Goal: Task Accomplishment & Management: Manage account settings

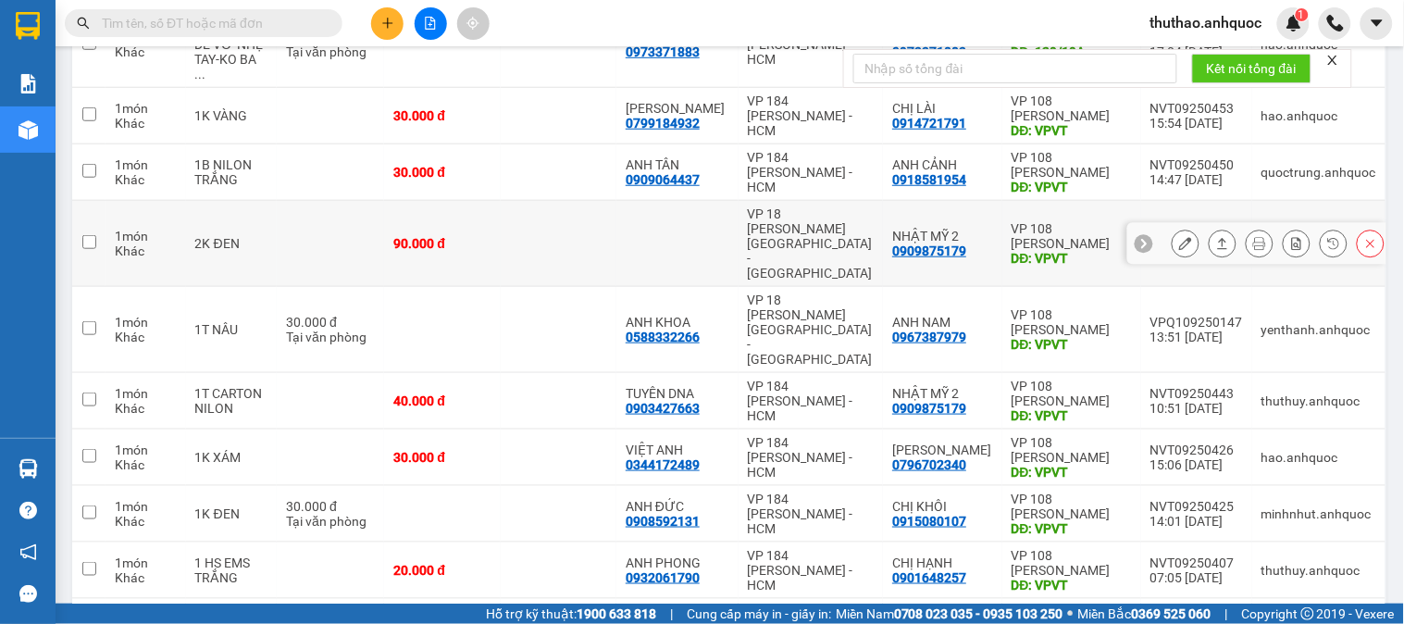
scroll to position [363, 0]
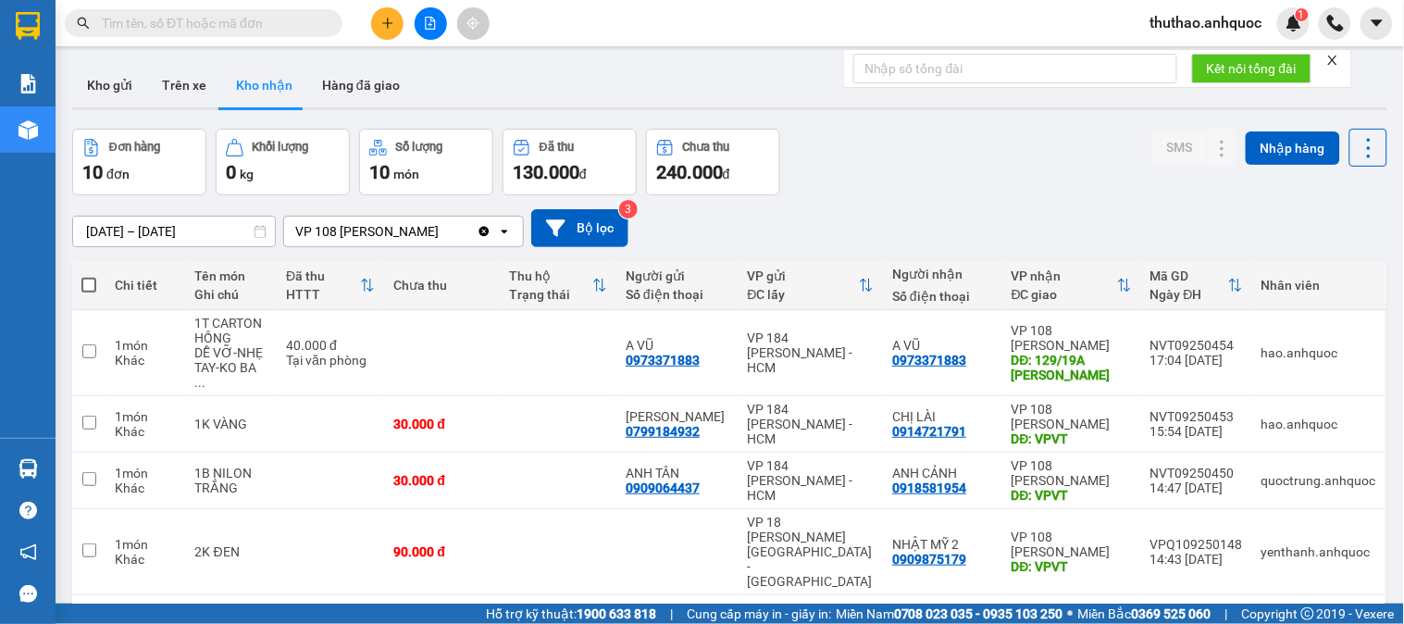
drag, startPoint x: 699, startPoint y: 356, endPoint x: 925, endPoint y: 180, distance: 286.9
click at [925, 180] on div "Đơn hàng 10 đơn Khối lượng 0 kg Số lượng 10 món Đã thu 130.000 đ Chưa thu 240.0…" at bounding box center [729, 162] width 1315 height 67
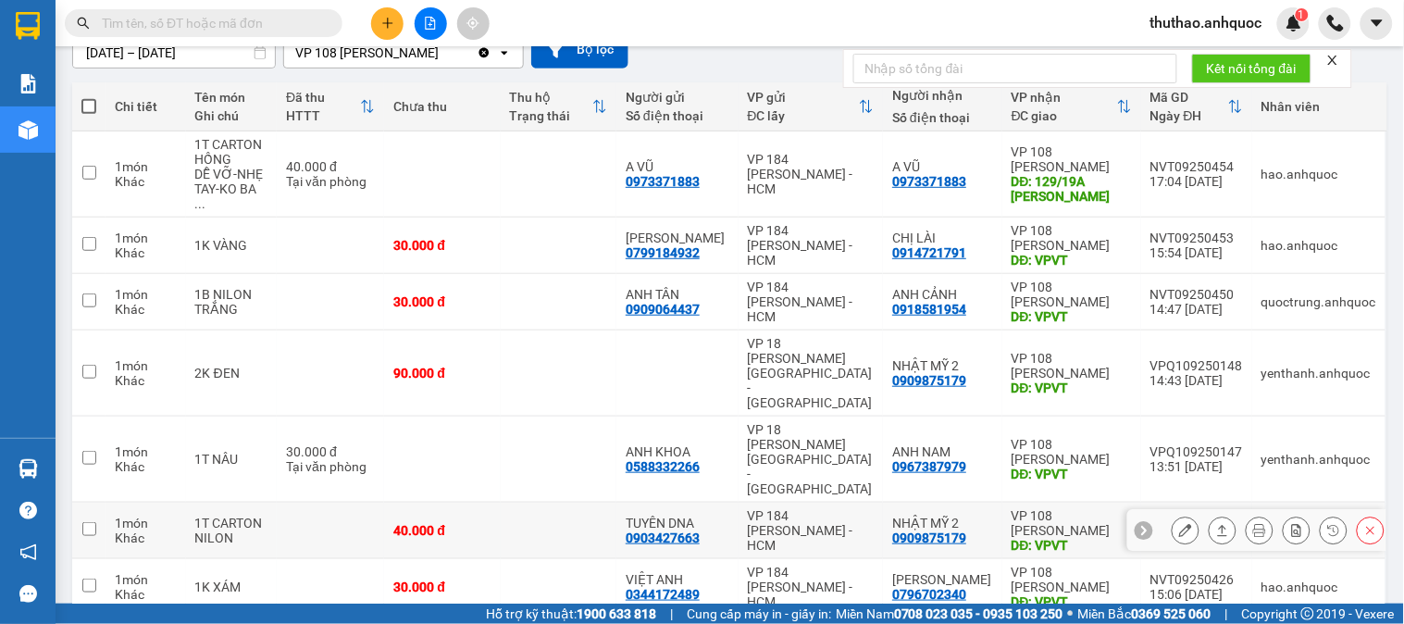
scroll to position [205, 0]
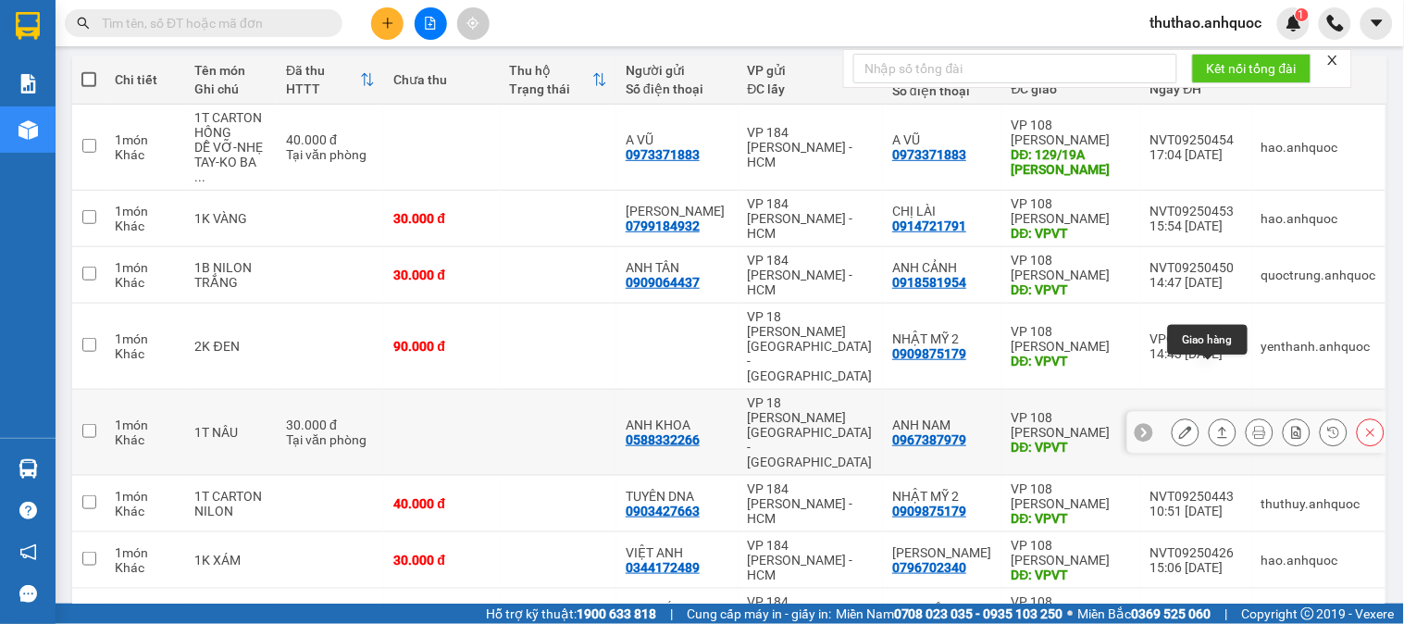
click at [1179, 426] on icon at bounding box center [1185, 432] width 13 height 13
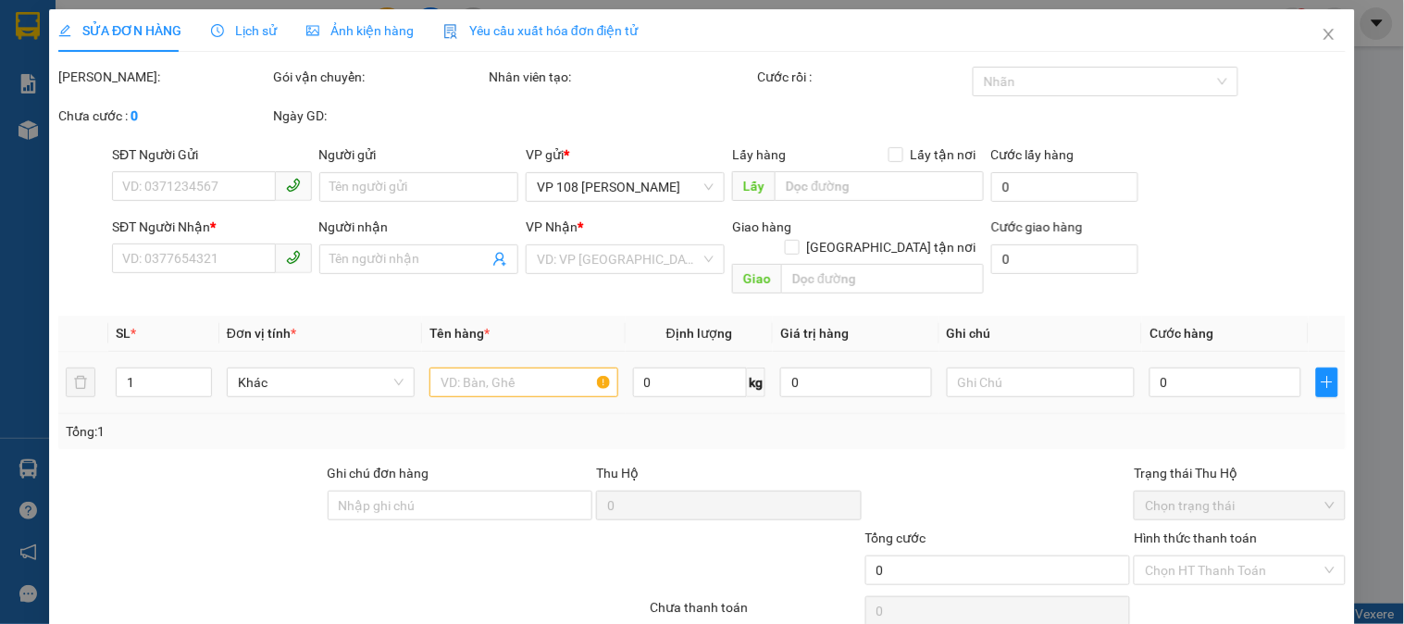
type input "0588332266"
type input "ANH KHOA"
type input "0967387979"
type input "ANH NAM"
type input "VPVT"
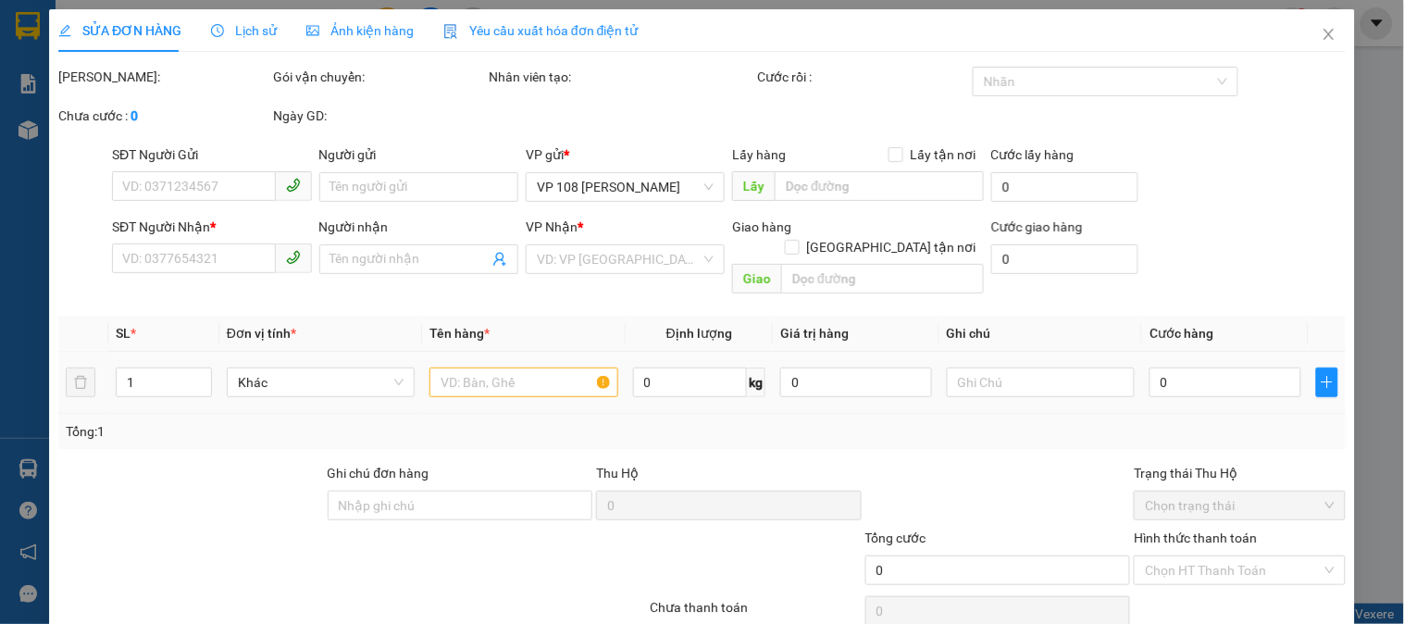
type input "SCB 14/9 THANH"
type input "30.000"
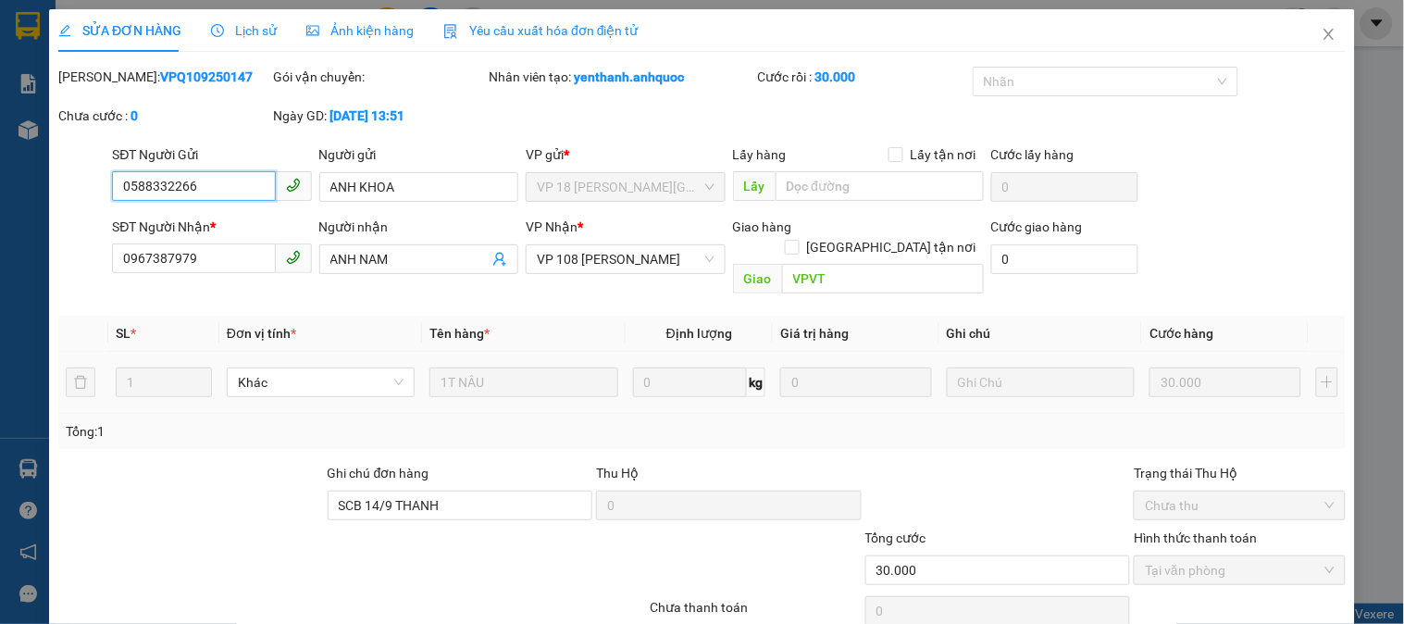
scroll to position [65, 0]
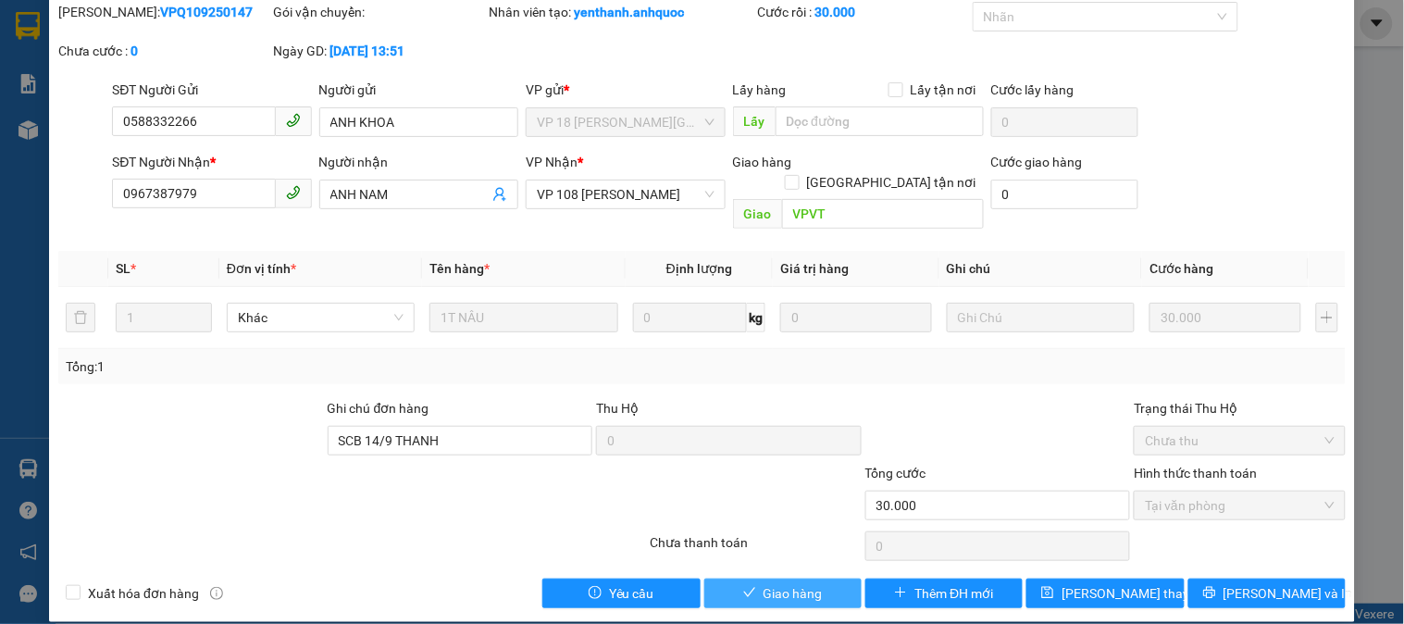
click at [764, 583] on span "Giao hàng" at bounding box center [792, 593] width 59 height 20
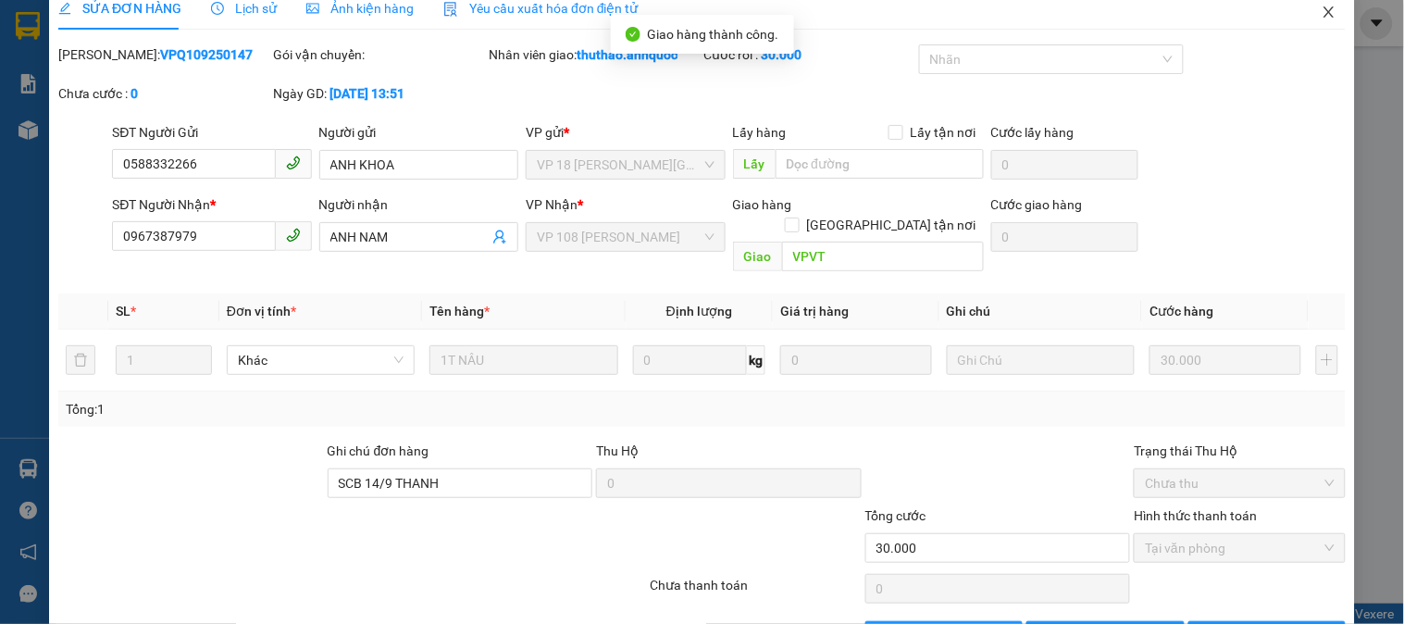
scroll to position [0, 0]
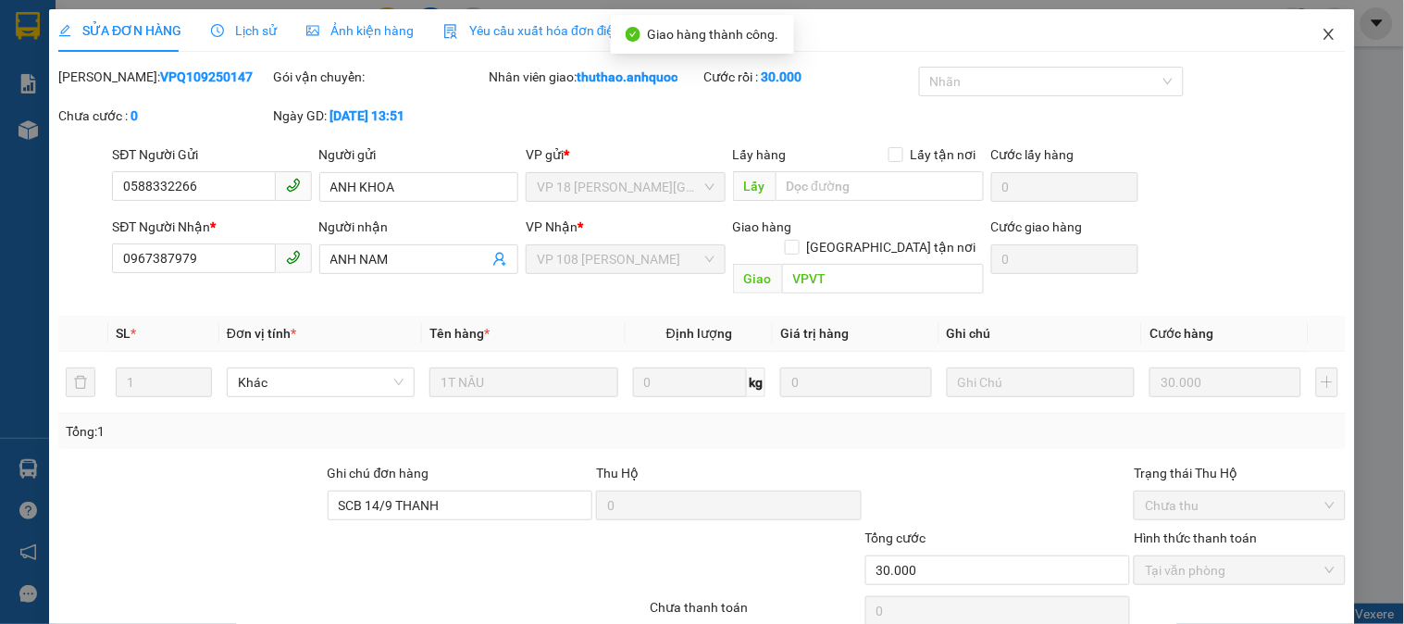
click at [1321, 31] on icon "close" at bounding box center [1328, 34] width 15 height 15
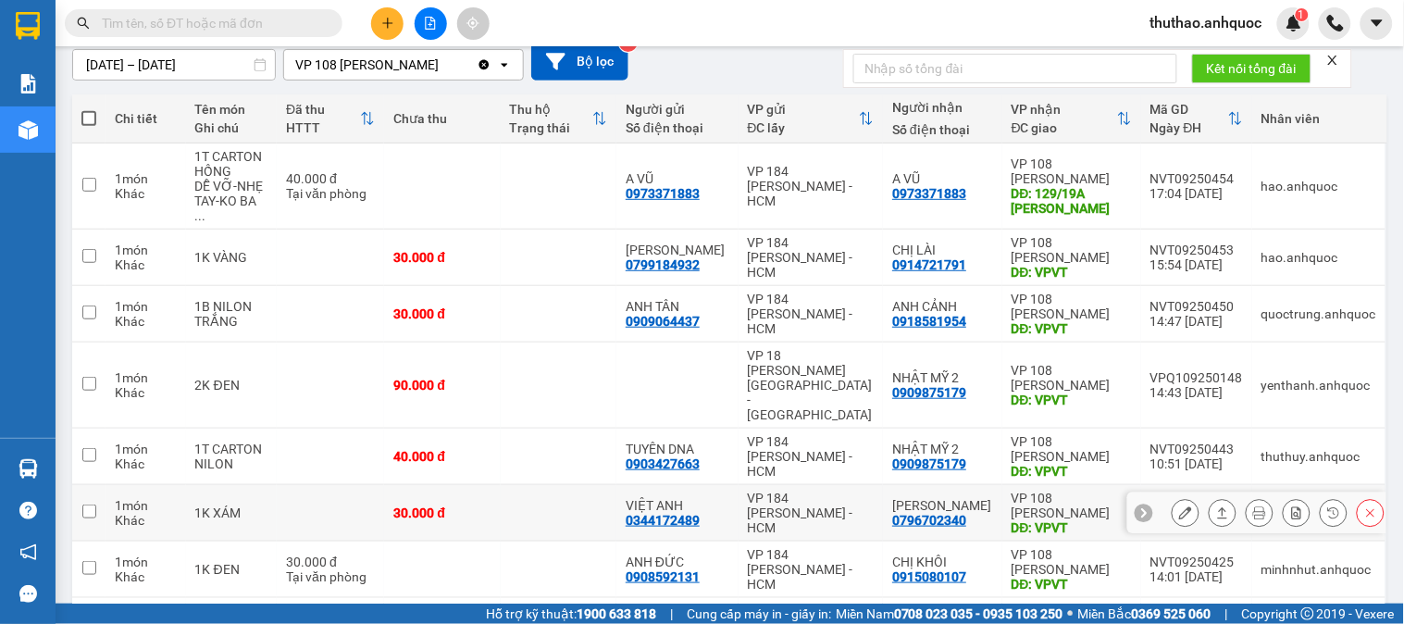
scroll to position [205, 0]
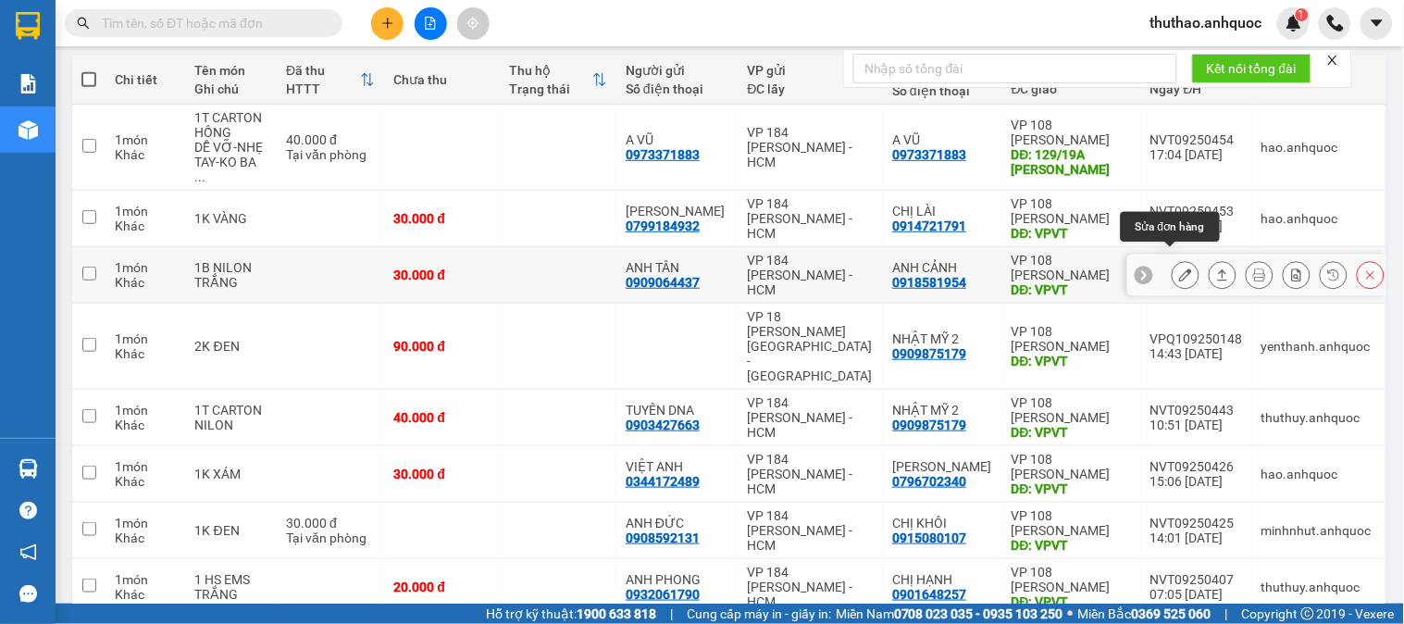
click at [1179, 268] on icon at bounding box center [1185, 274] width 13 height 13
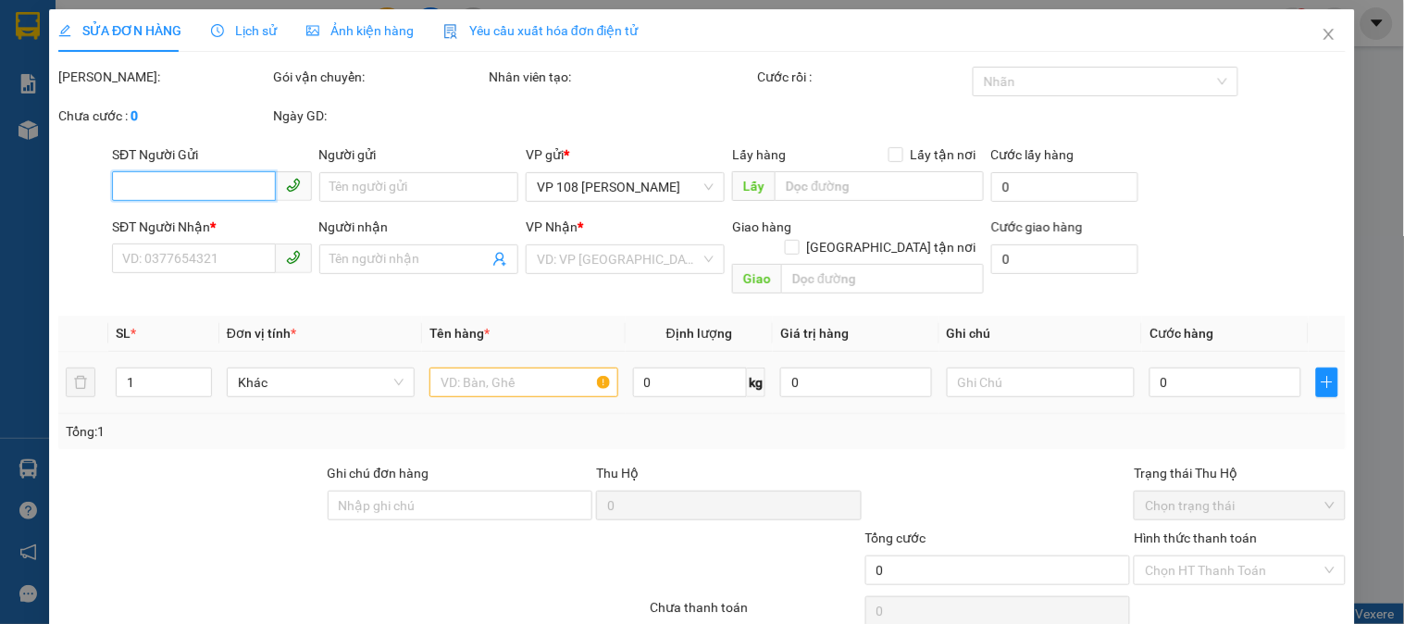
type input "0909064437"
type input "ANH TÂN"
type input "0918581954"
type input "ANH CẢNH"
type input "VPVT"
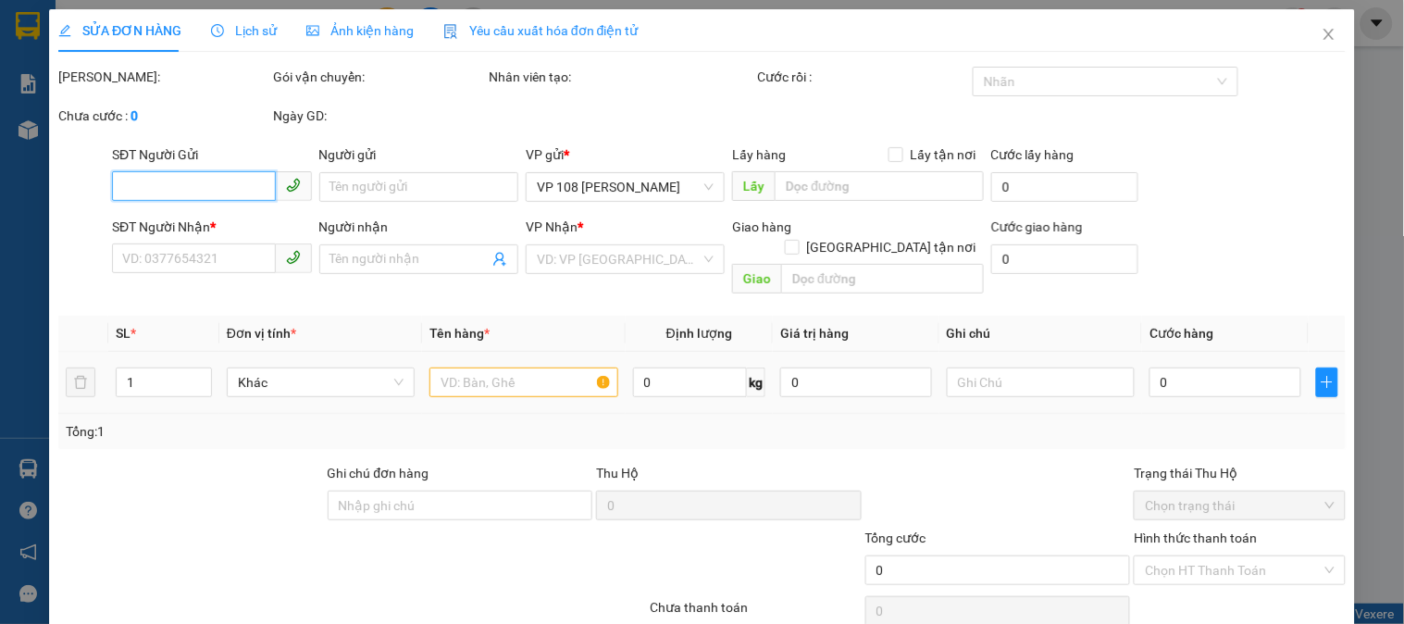
type input "30.000"
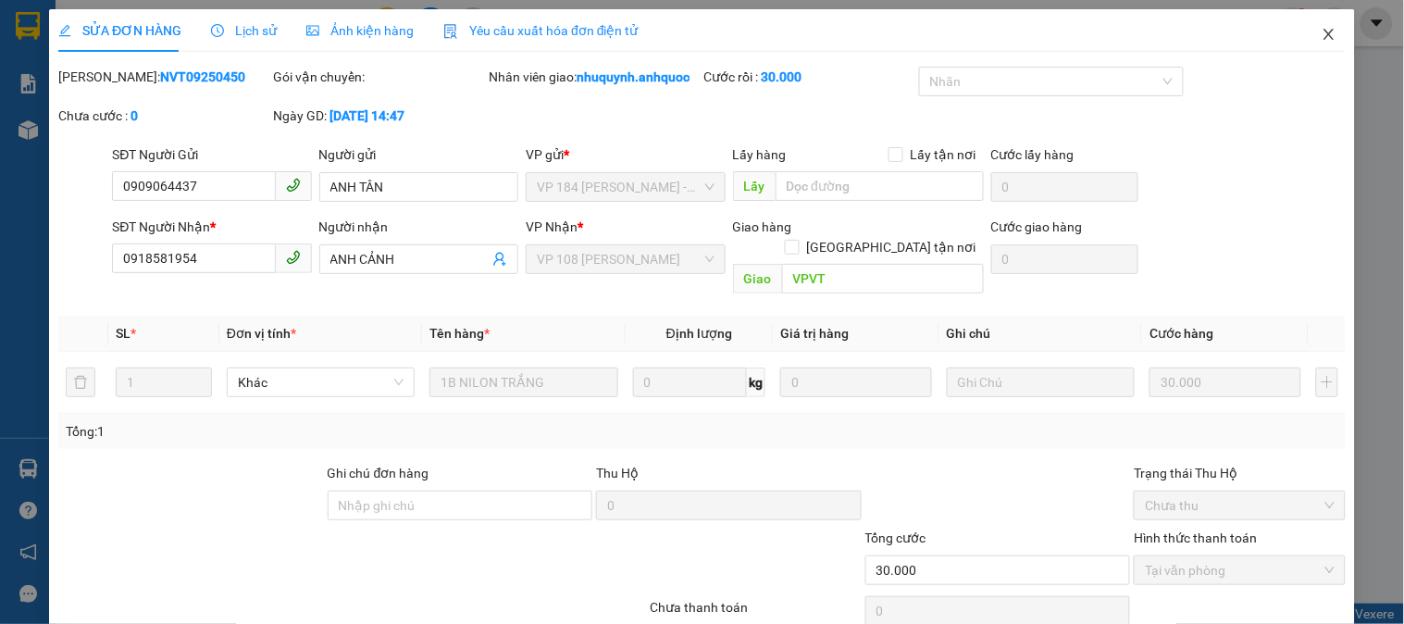
click at [1312, 26] on span "Close" at bounding box center [1329, 35] width 52 height 52
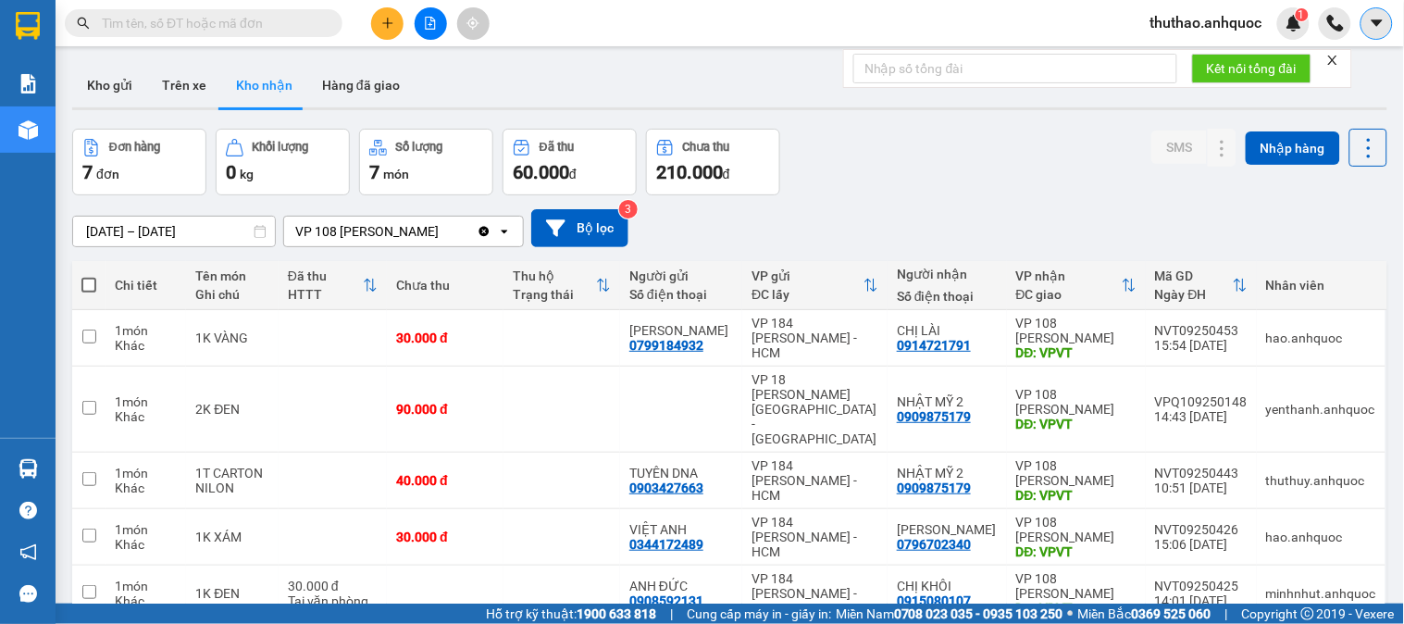
click at [1376, 15] on icon "caret-down" at bounding box center [1377, 23] width 17 height 17
drag, startPoint x: 1189, startPoint y: 30, endPoint x: 1182, endPoint y: 19, distance: 12.6
click at [1189, 25] on span "thuthao.anhquoc" at bounding box center [1206, 22] width 142 height 23
click at [1182, 19] on span "thuthao.anhquoc" at bounding box center [1206, 22] width 142 height 23
click at [1189, 20] on span "thuthao.anhquoc" at bounding box center [1206, 22] width 142 height 23
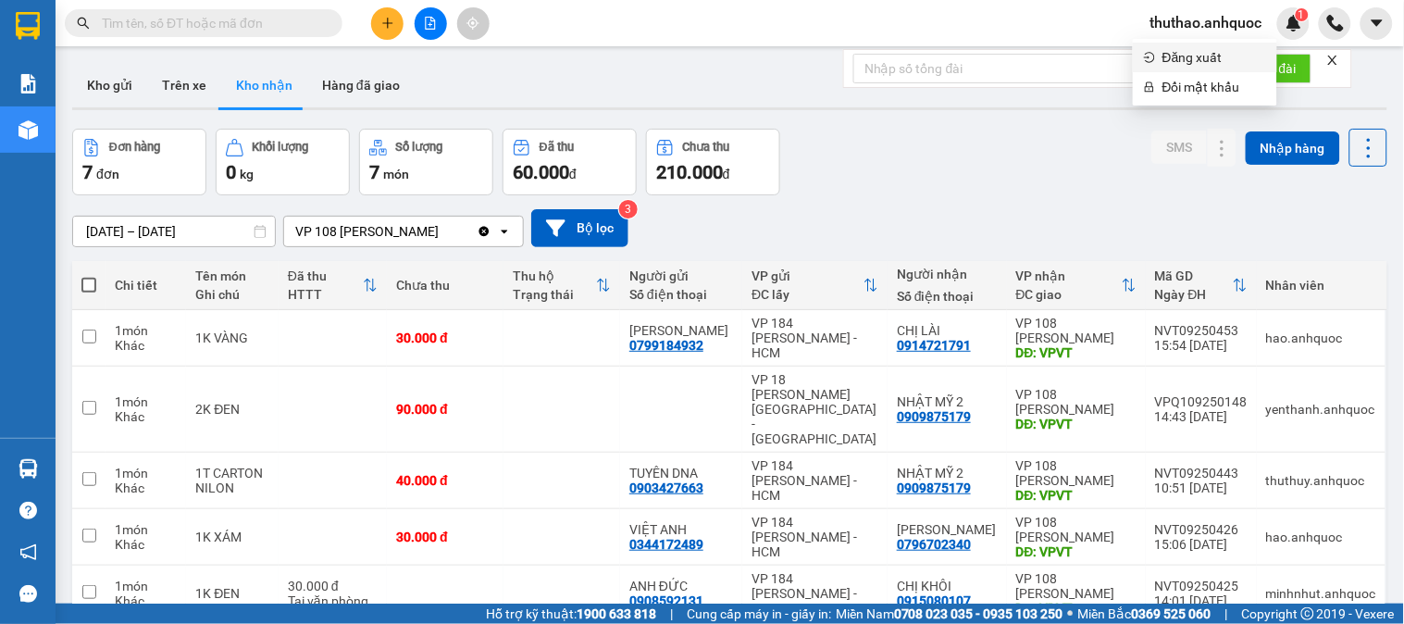
click at [1186, 50] on span "Đăng xuất" at bounding box center [1214, 57] width 104 height 20
